Goal: Information Seeking & Learning: Check status

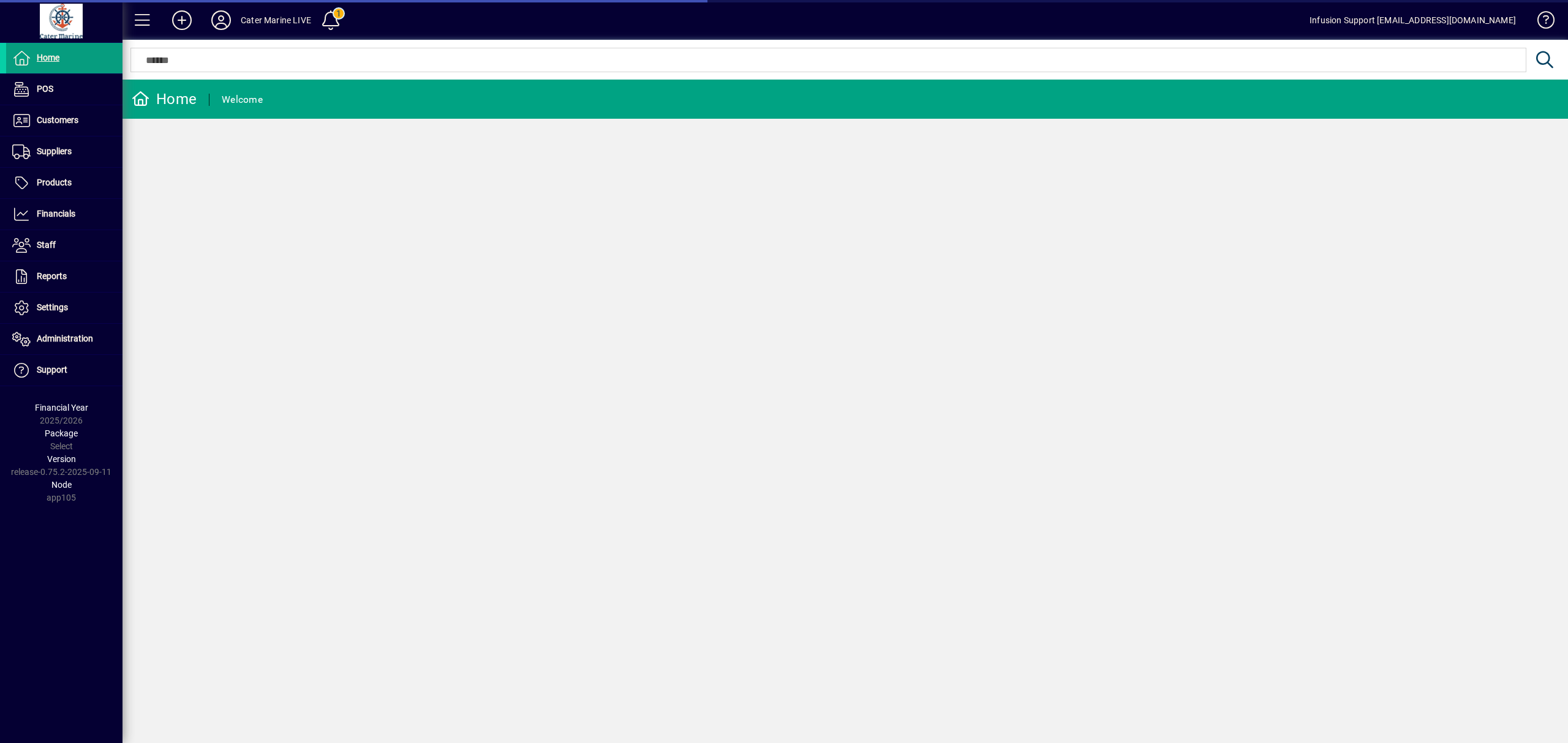
click at [57, 304] on span "Settings" at bounding box center [52, 307] width 31 height 10
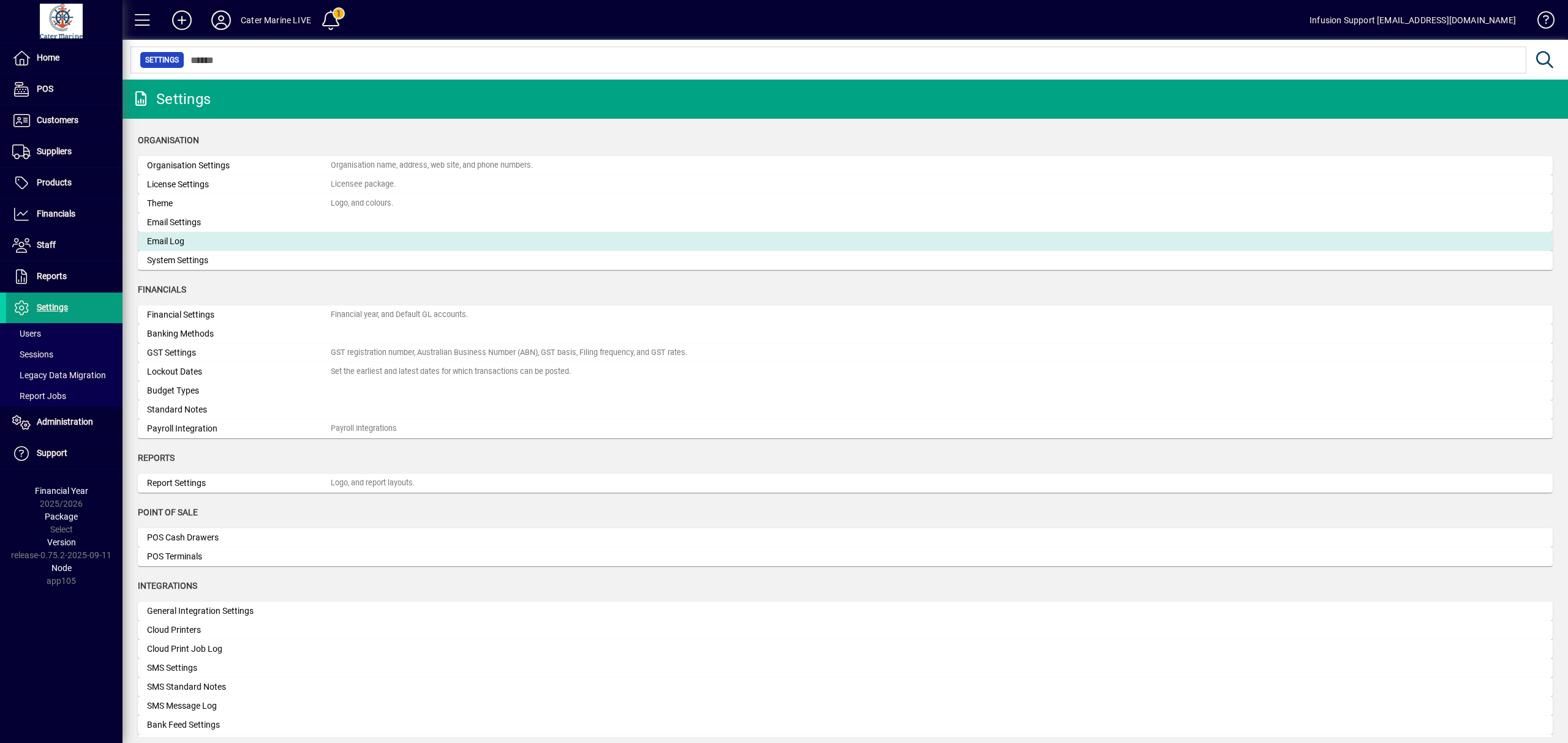
click at [208, 244] on div "Email Log" at bounding box center [239, 241] width 184 height 13
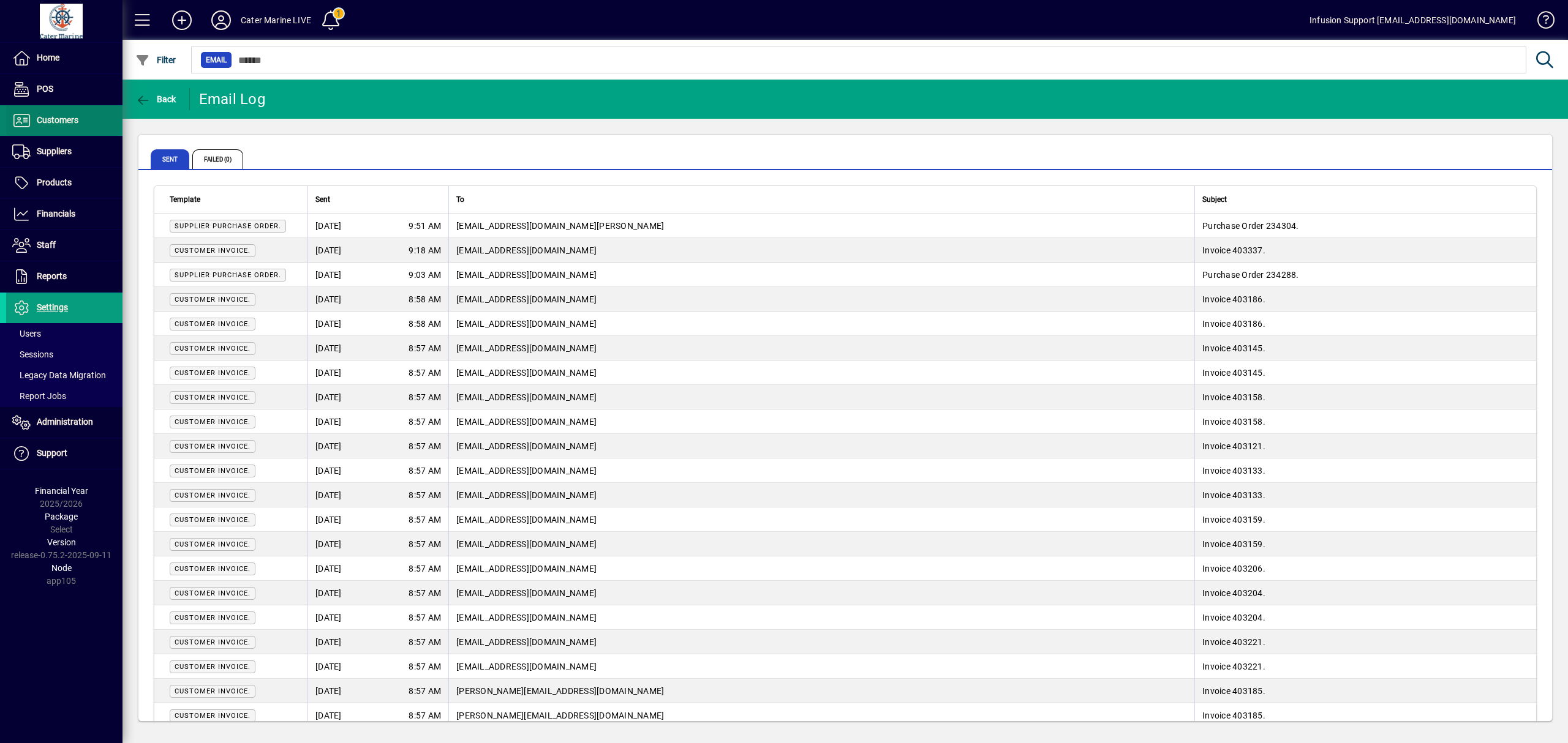
click at [71, 116] on span "Customers" at bounding box center [57, 120] width 42 height 10
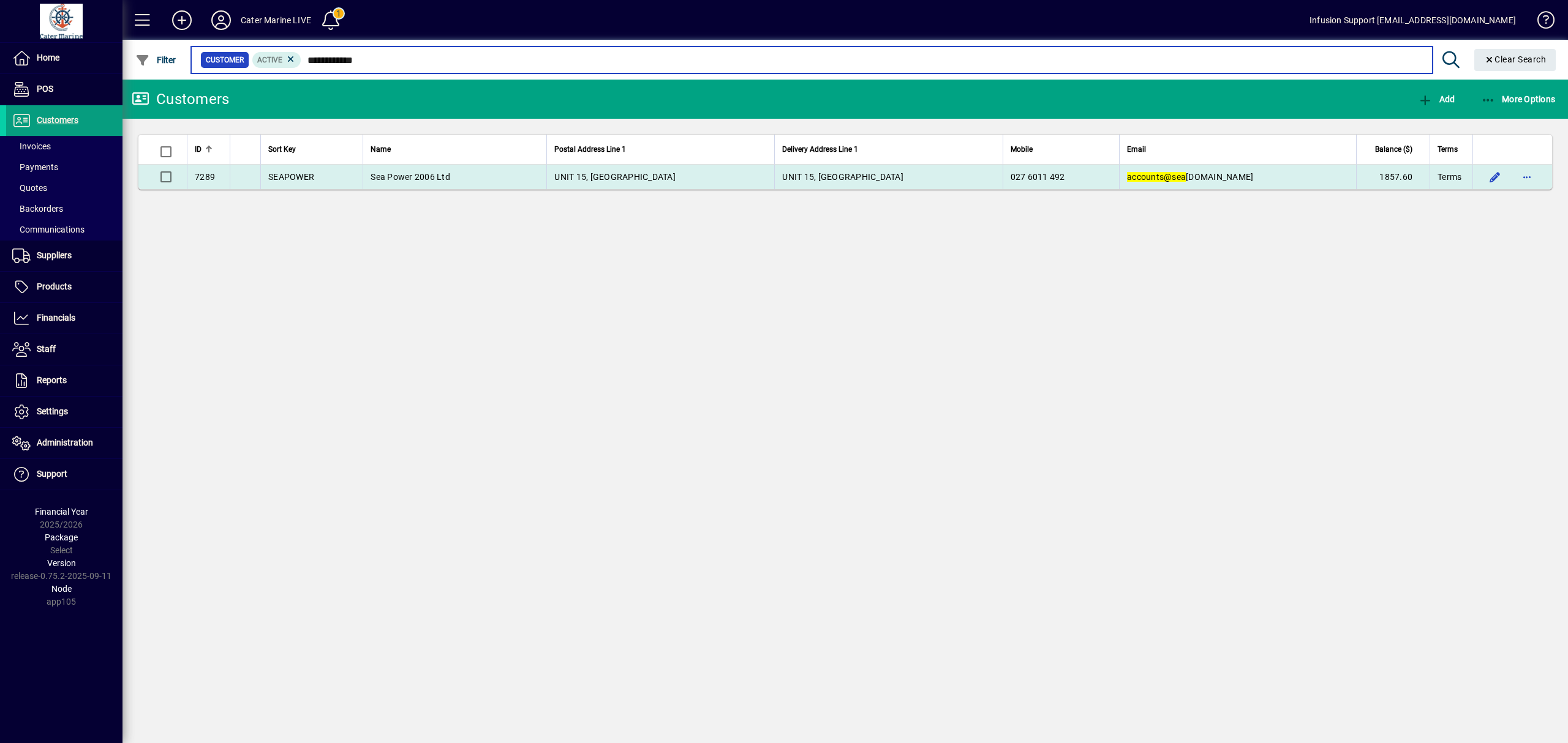
type input "**********"
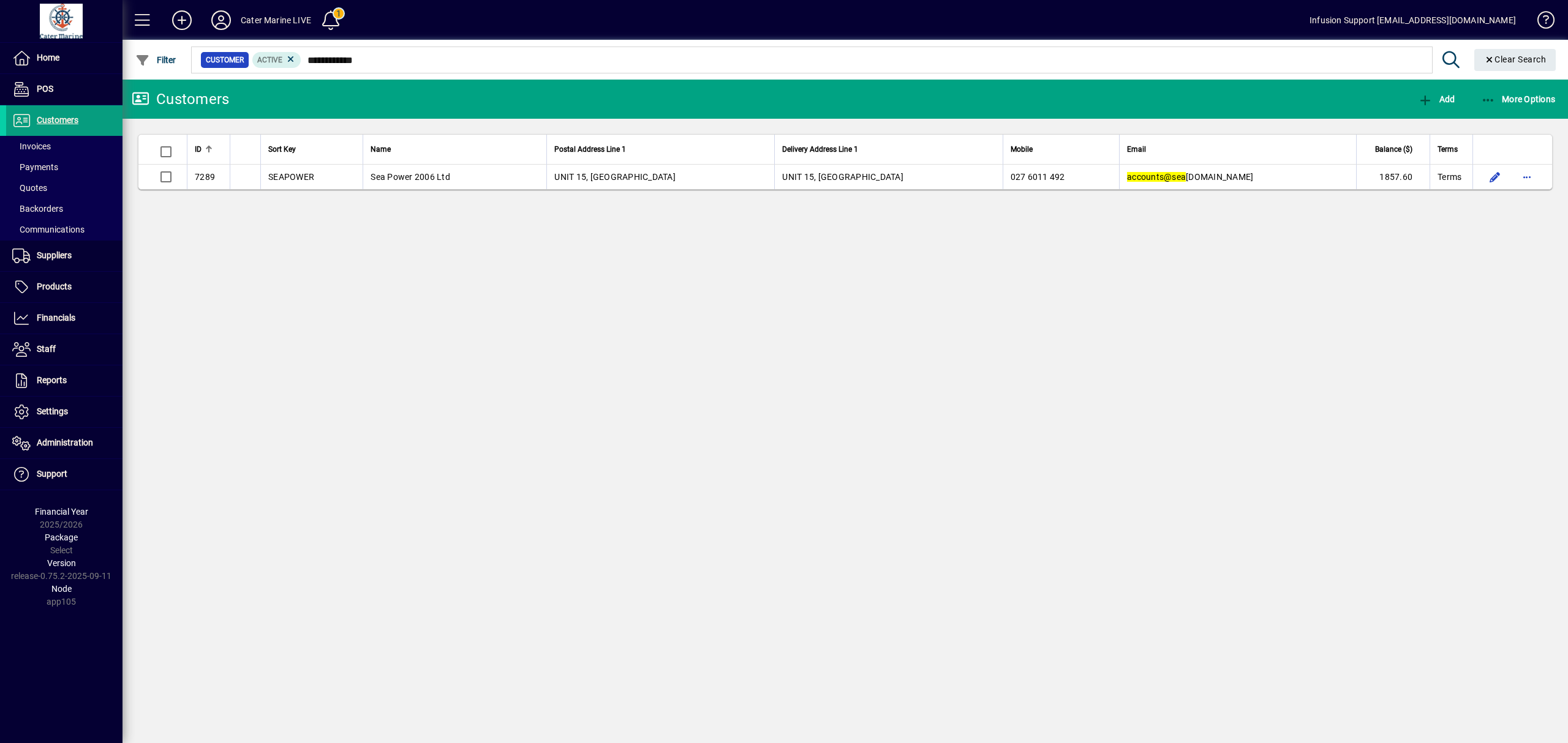
click at [609, 172] on span "UNIT 15, [GEOGRAPHIC_DATA]" at bounding box center [615, 177] width 121 height 10
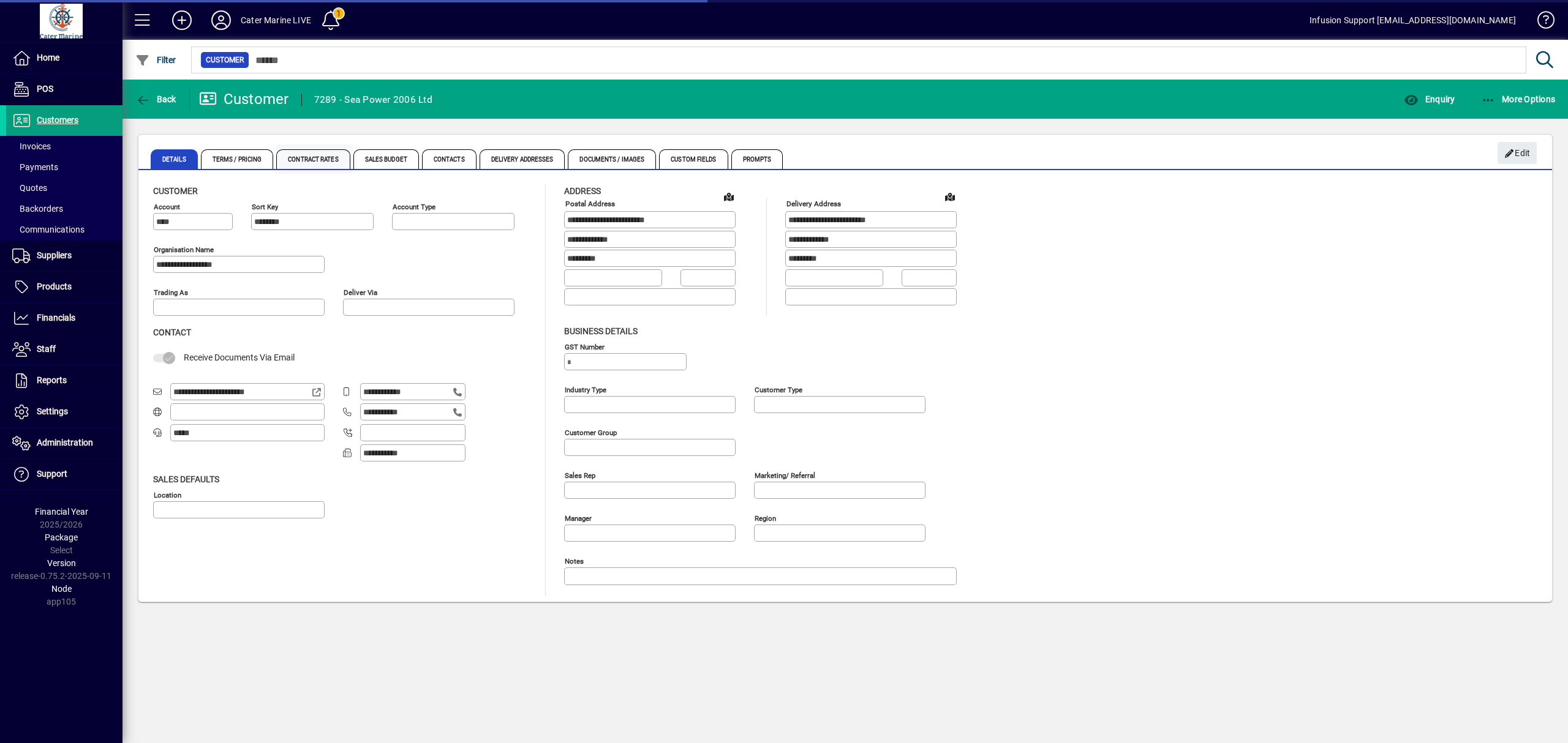
type input "**********"
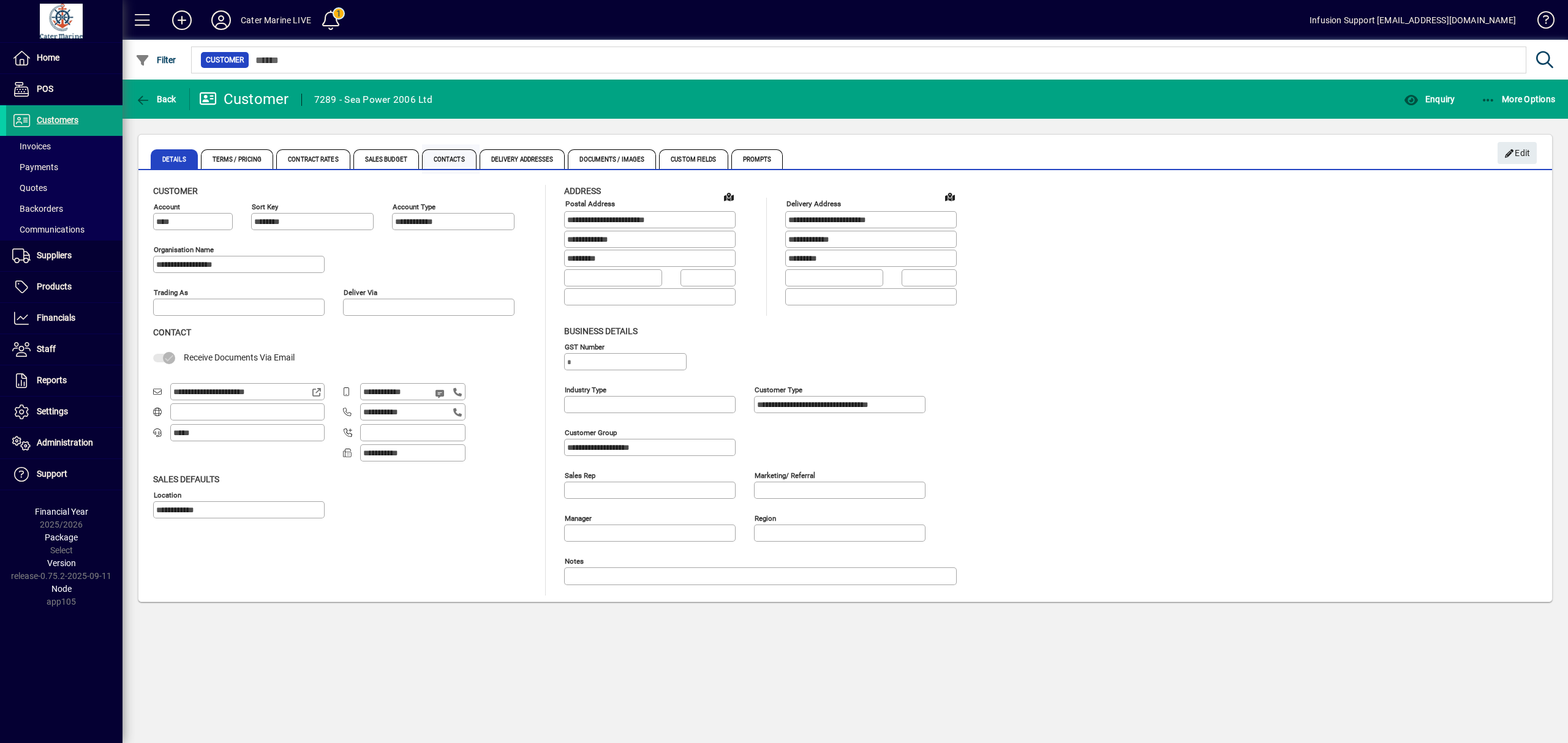
click at [441, 156] on span "Contacts" at bounding box center [449, 159] width 54 height 19
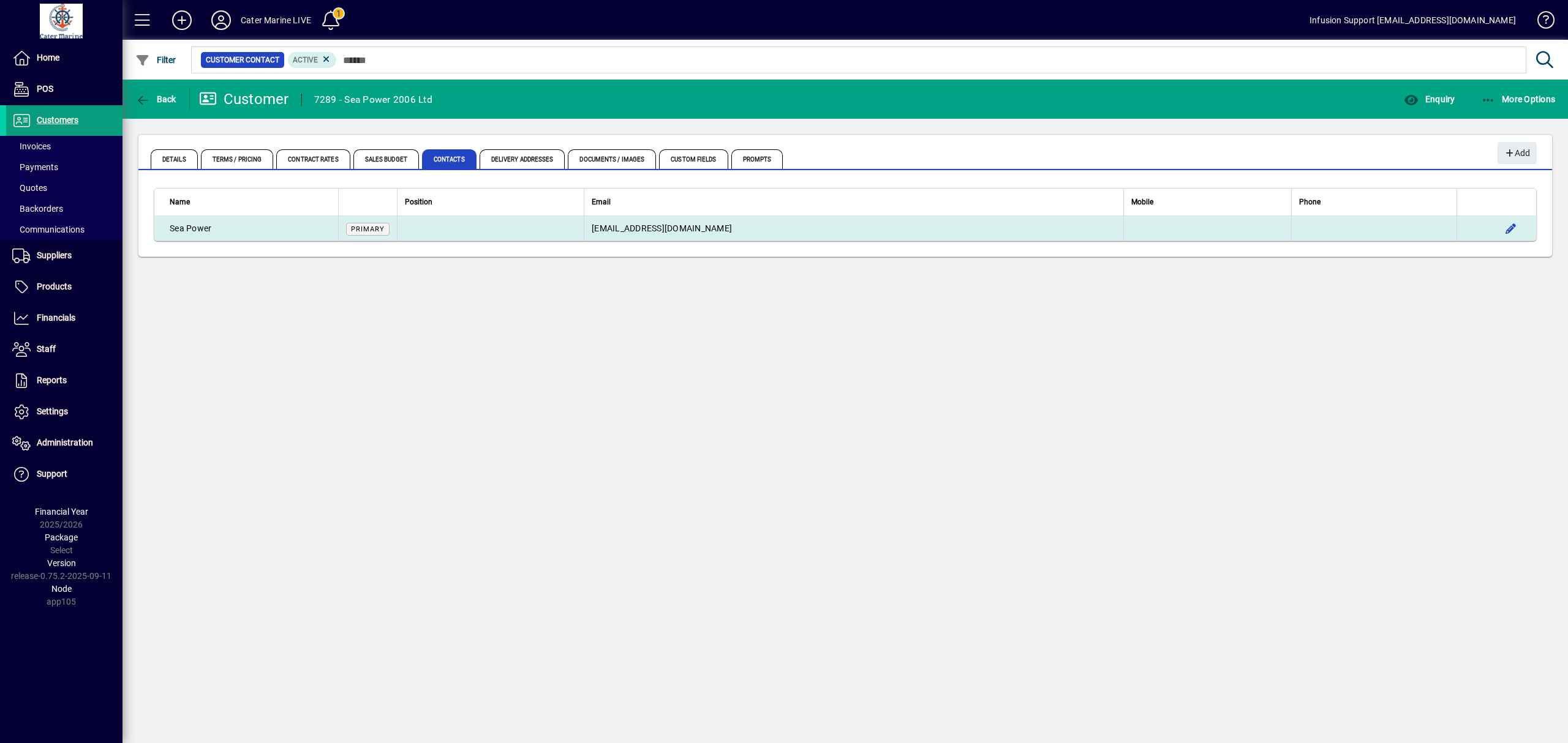
click at [507, 226] on td at bounding box center [490, 228] width 187 height 24
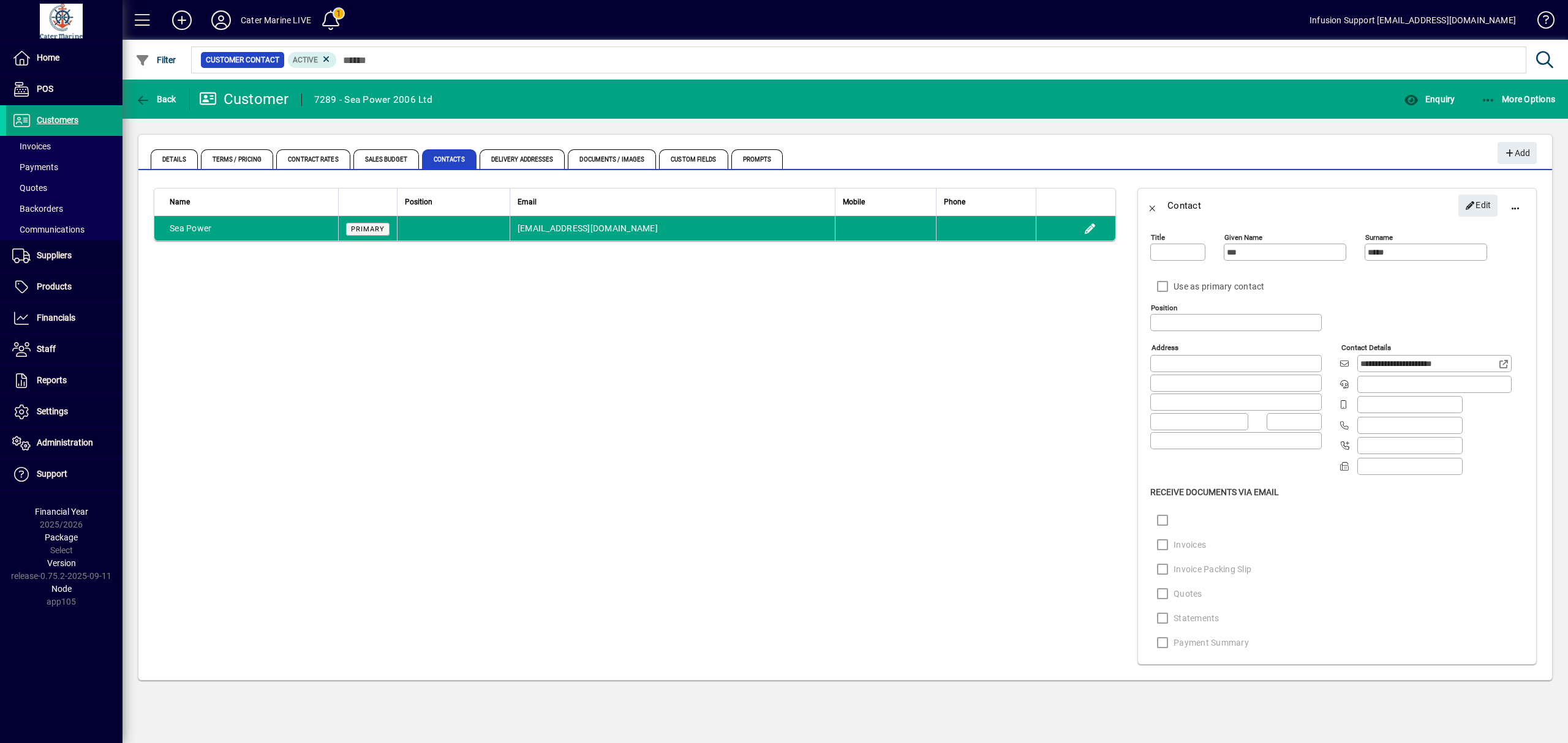
type input "**********"
drag, startPoint x: 329, startPoint y: 426, endPoint x: 178, endPoint y: 474, distance: 158.4
click at [329, 426] on app-page-flat "Name Position Email Mobile Phone Sea Power Primary [EMAIL_ADDRESS][DOMAIN_NAME]" at bounding box center [635, 426] width 993 height 507
click at [60, 410] on span "Settings" at bounding box center [52, 411] width 31 height 10
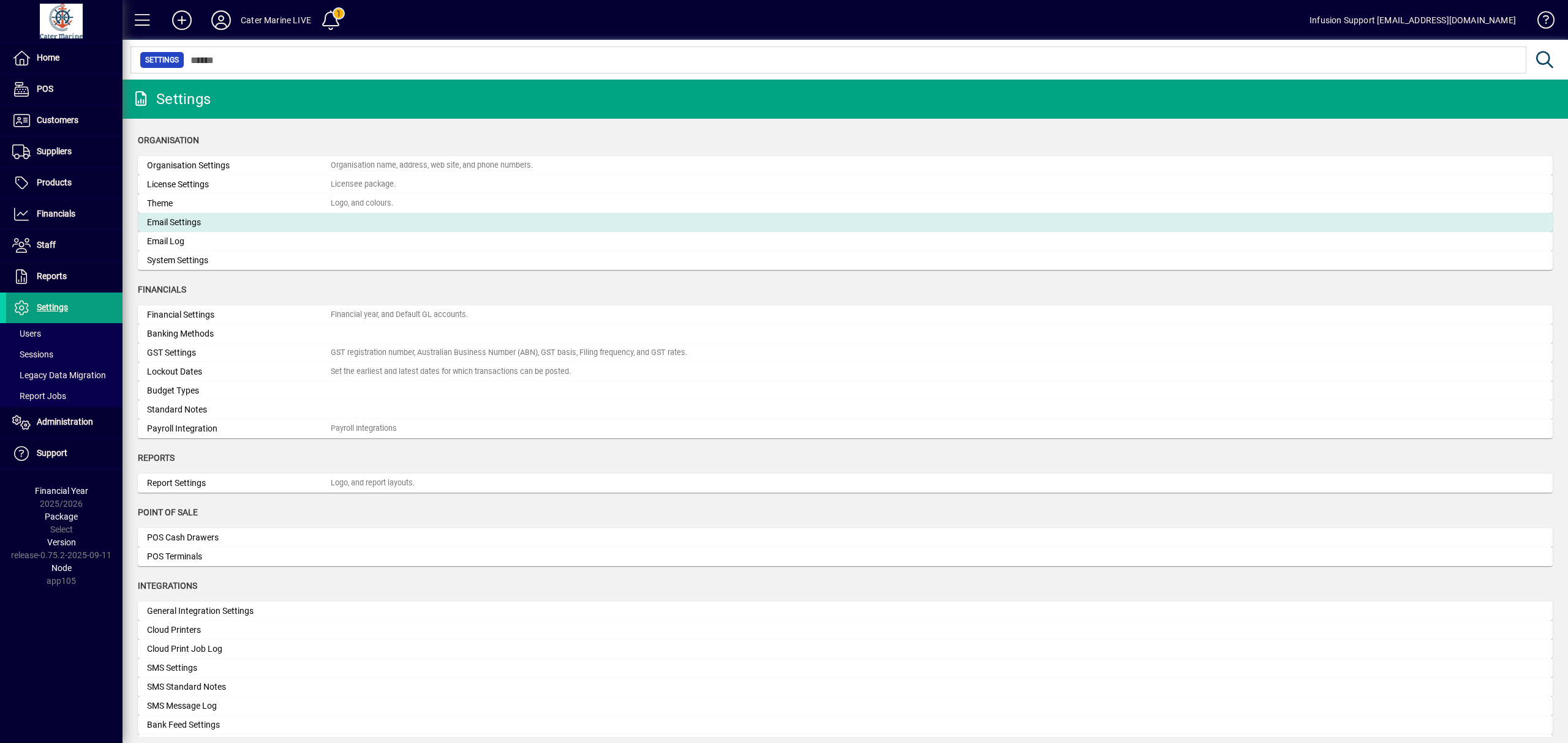
click at [224, 225] on div "Email Settings" at bounding box center [239, 223] width 184 height 13
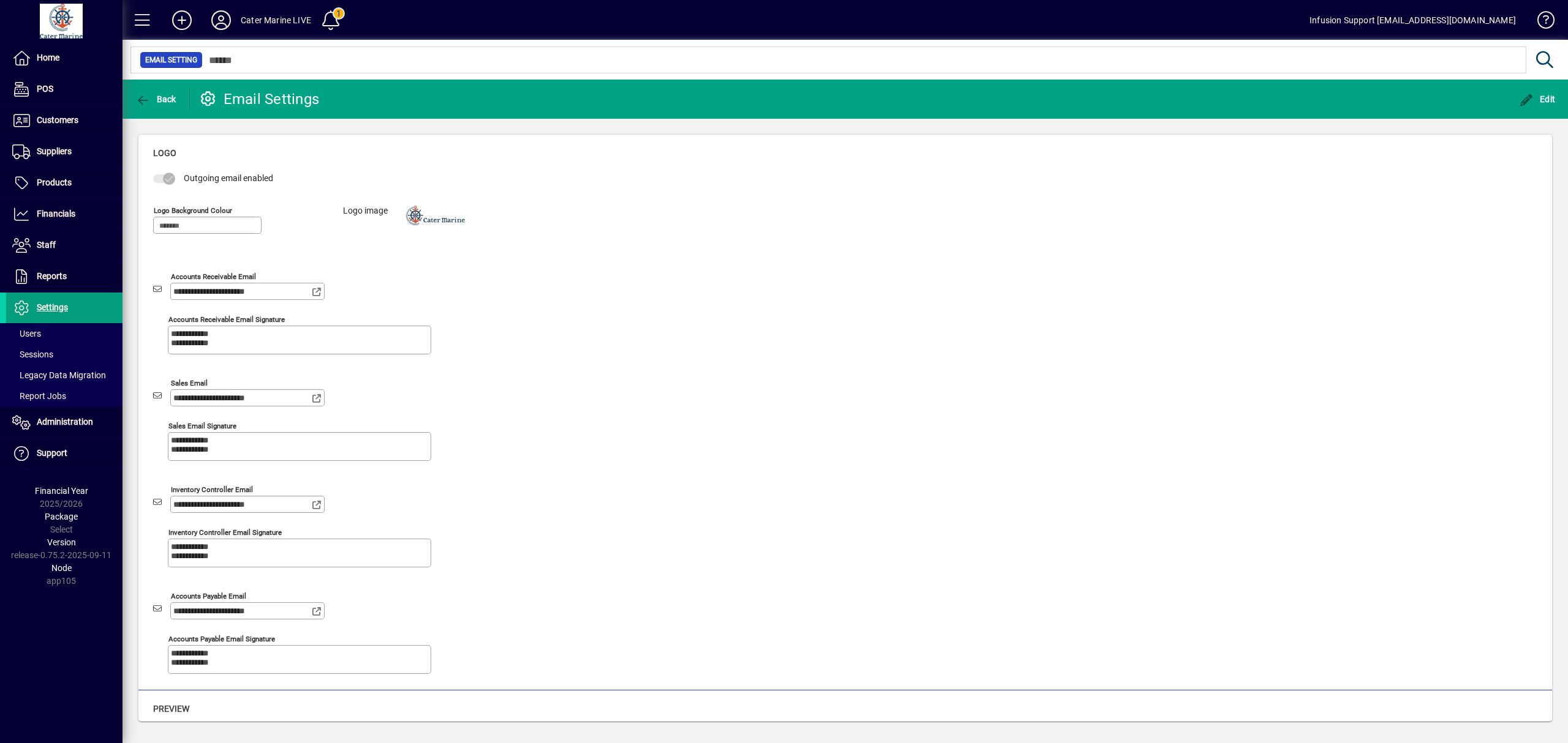
click at [150, 82] on mat-toolbar-row "Back Email Settings Edit" at bounding box center [844, 99] width 1445 height 39
click at [150, 92] on span "button" at bounding box center [156, 99] width 47 height 29
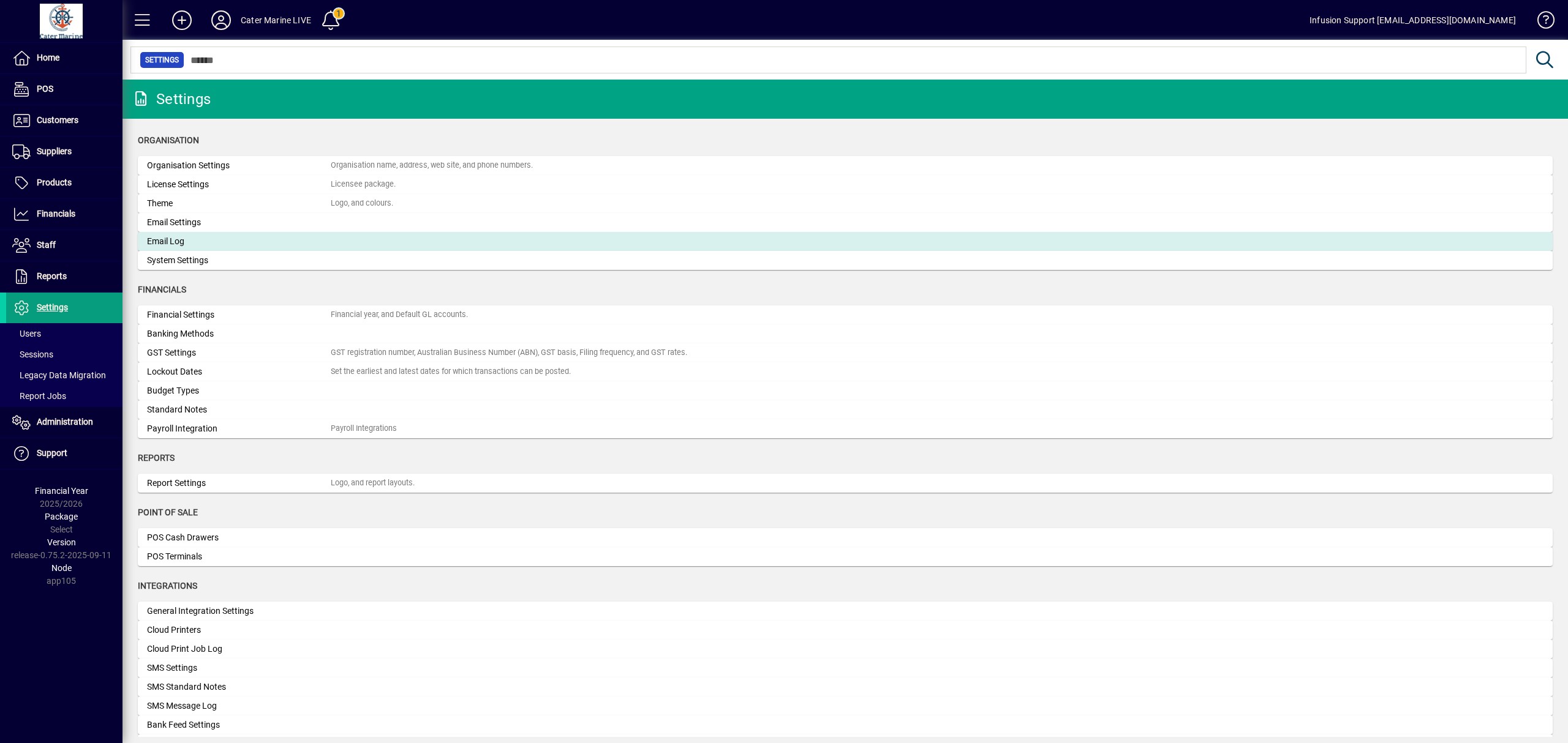
click at [202, 241] on div "Email Log" at bounding box center [239, 241] width 184 height 13
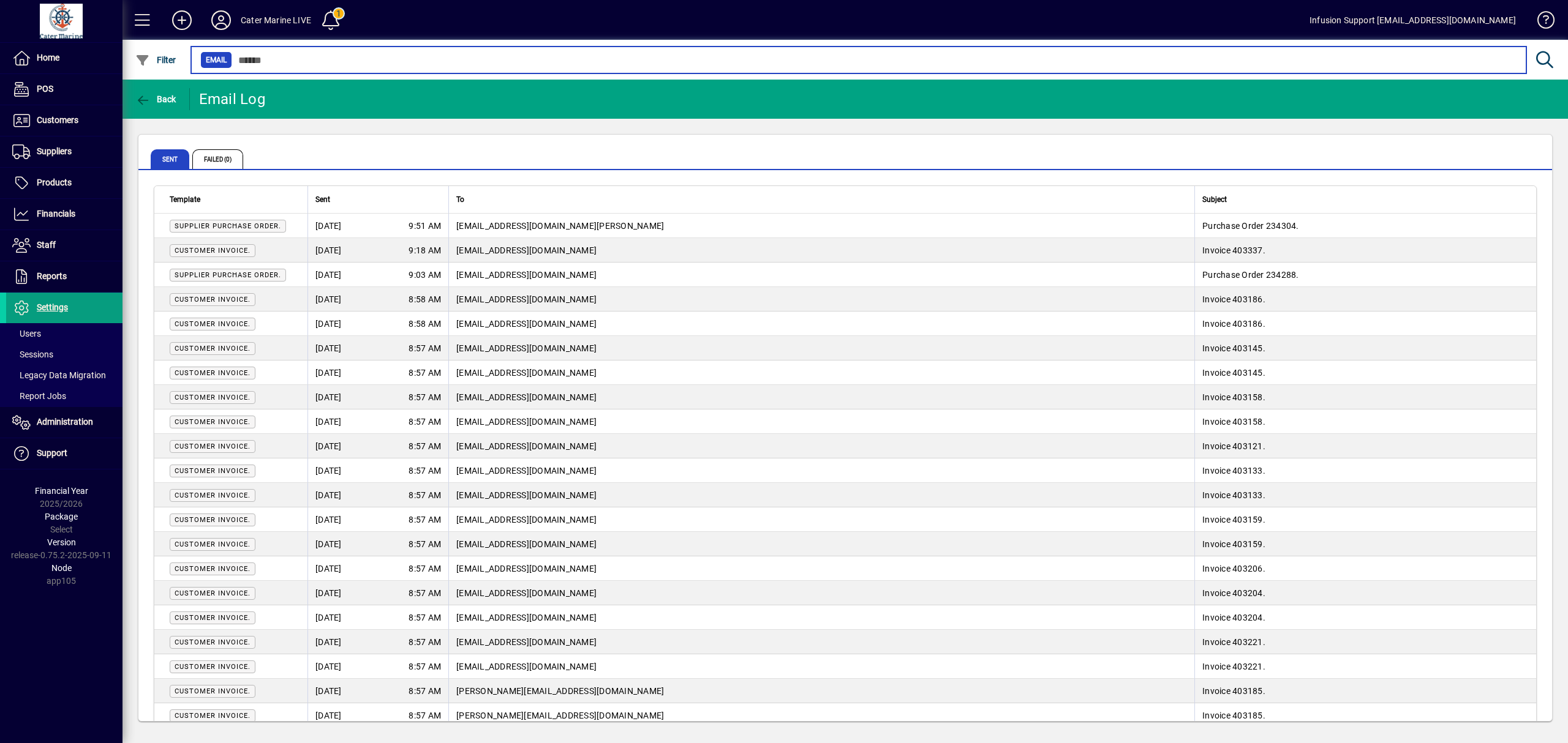
click at [472, 66] on input "text" at bounding box center [874, 59] width 1284 height 17
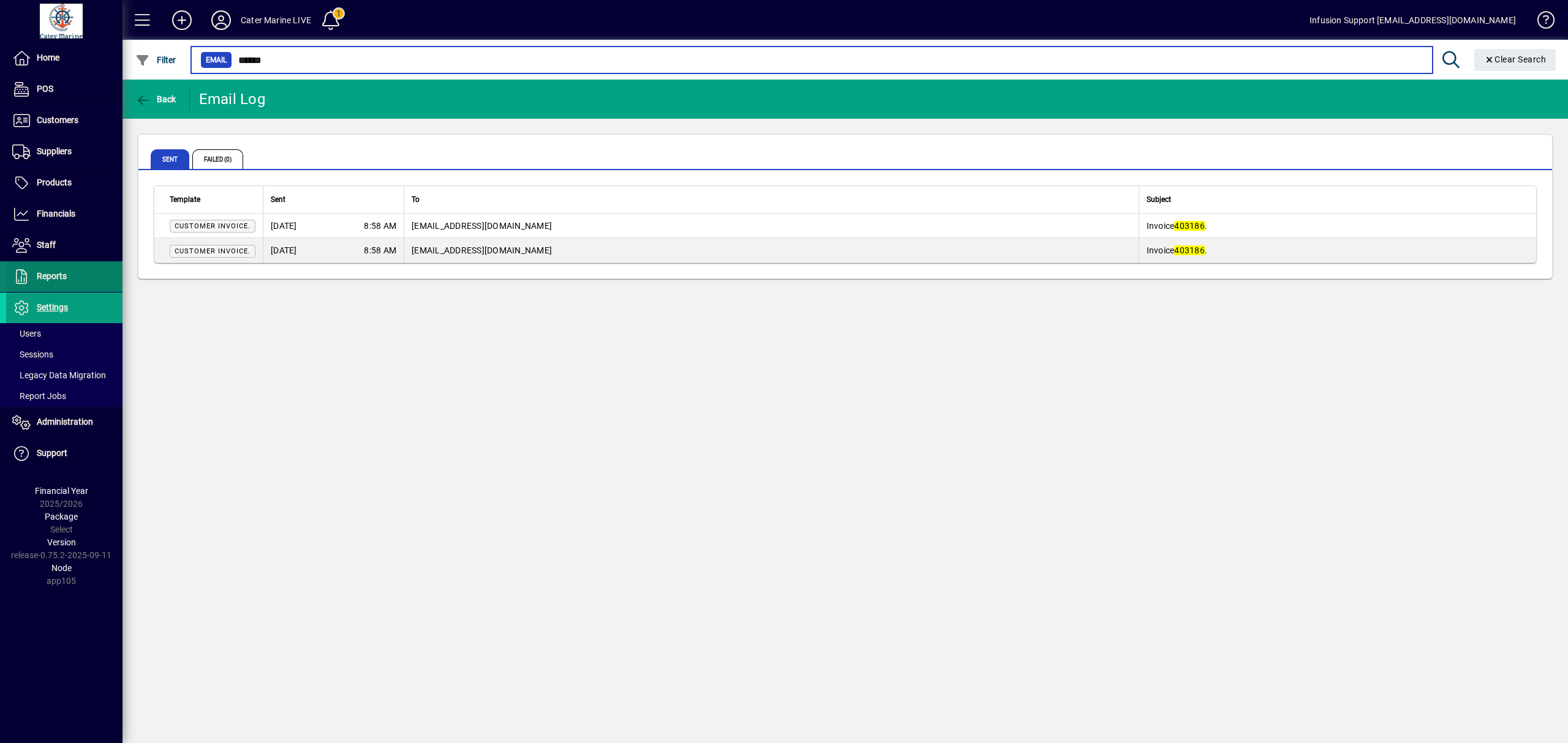
type input "******"
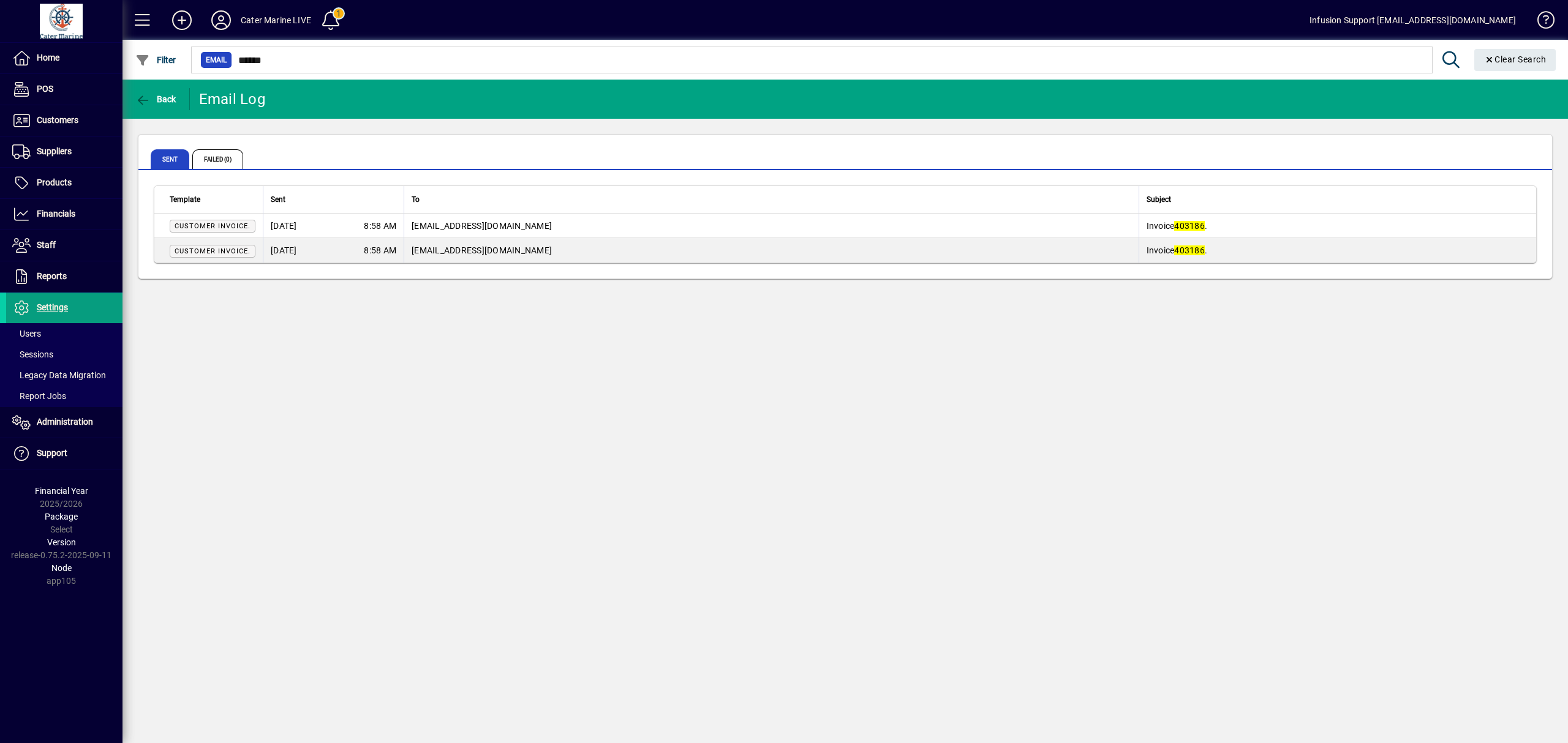
drag, startPoint x: 732, startPoint y: 520, endPoint x: 1204, endPoint y: 621, distance: 482.7
click at [743, 522] on div "Back Email Log Sent Failed (0) Template Sent To Subject Customer Invoice. [DATE…" at bounding box center [844, 411] width 1445 height 663
drag, startPoint x: 405, startPoint y: 444, endPoint x: 329, endPoint y: 289, distance: 172.6
click at [405, 442] on div "Back Email Log Sent Failed (0) Template Sent To Subject Customer Invoice. [DATE…" at bounding box center [844, 411] width 1445 height 663
click at [226, 17] on icon at bounding box center [221, 20] width 24 height 19
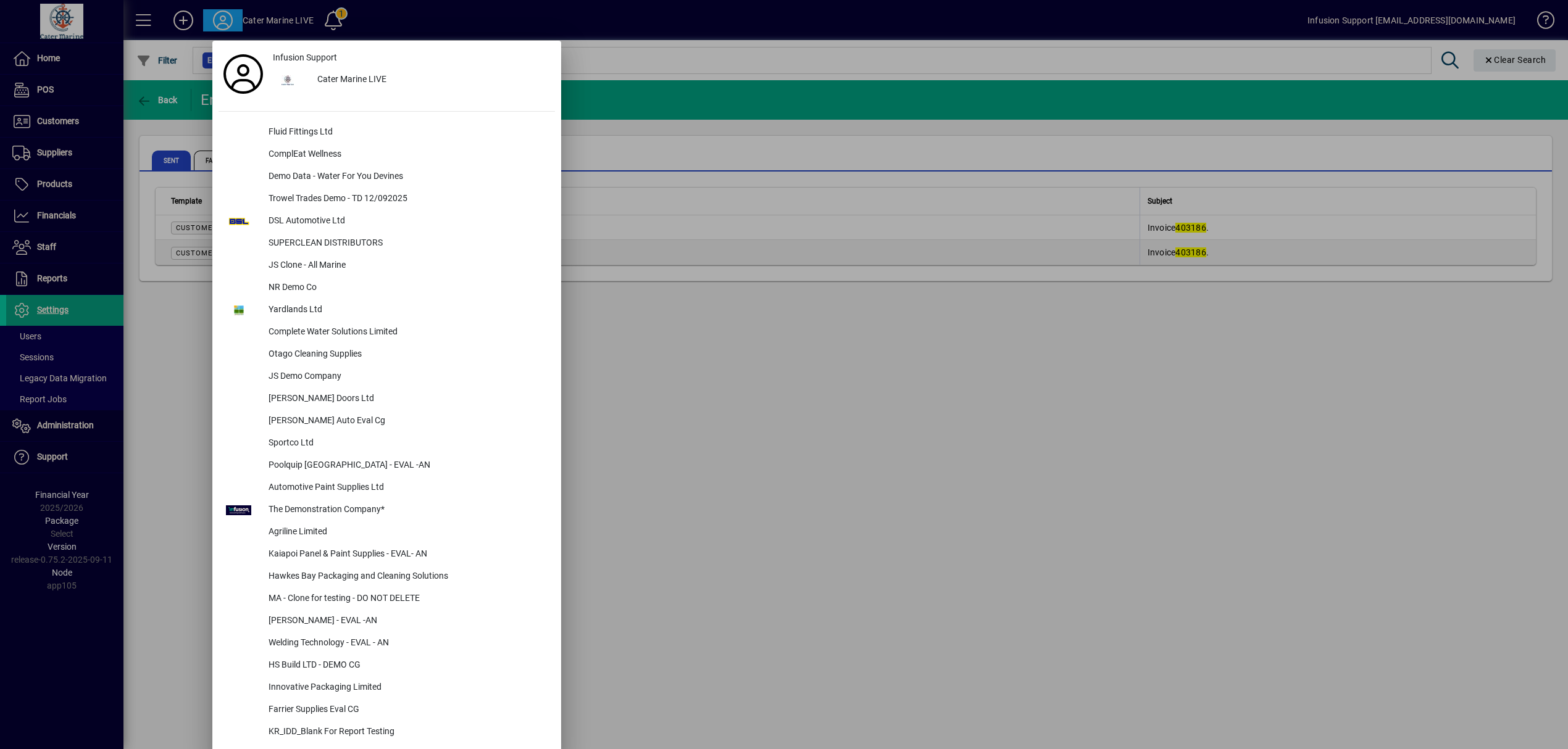
scroll to position [2042, 0]
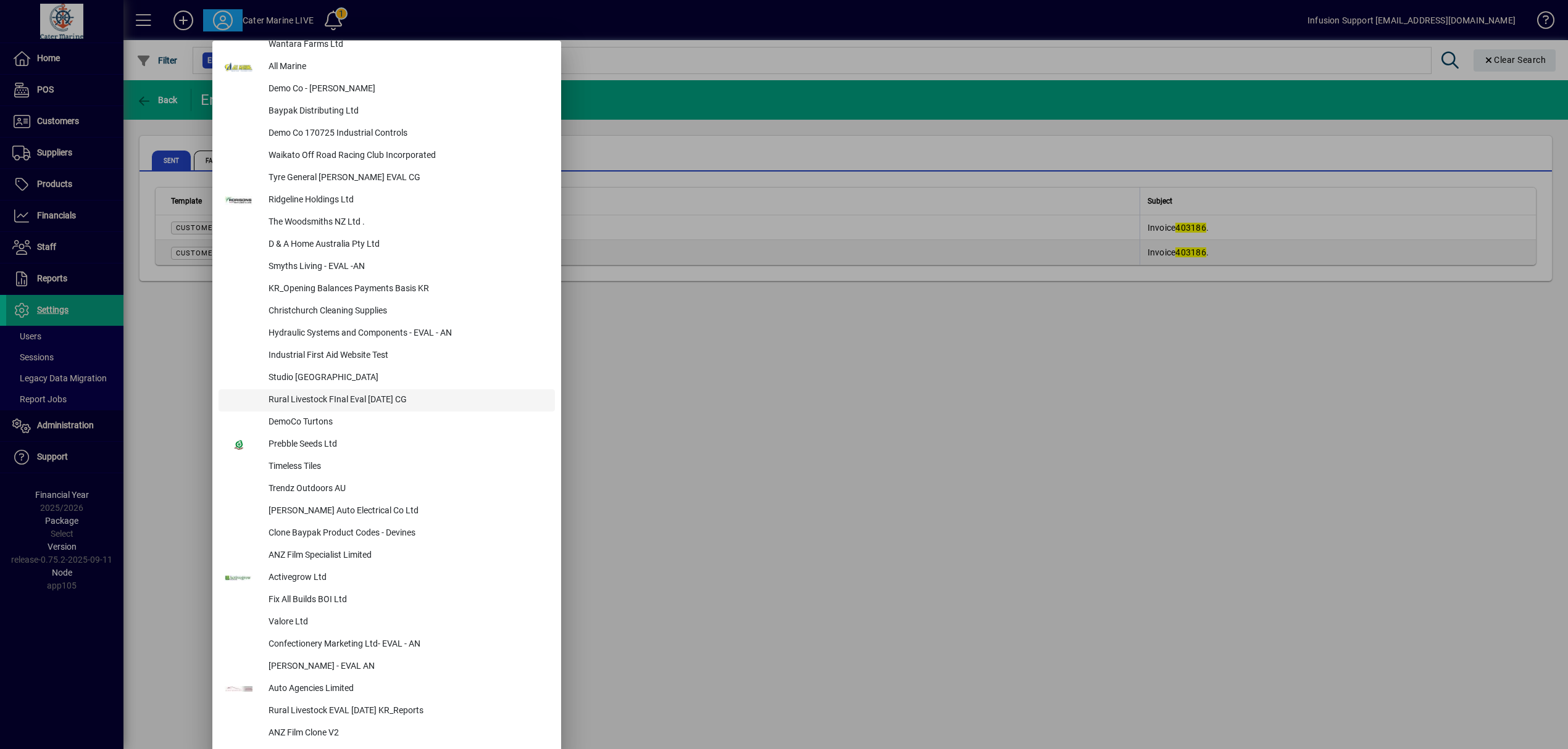
click at [309, 390] on div "Rural Livestock FInal Eval [DATE] CG" at bounding box center [406, 400] width 296 height 22
